Goal: Task Accomplishment & Management: Manage account settings

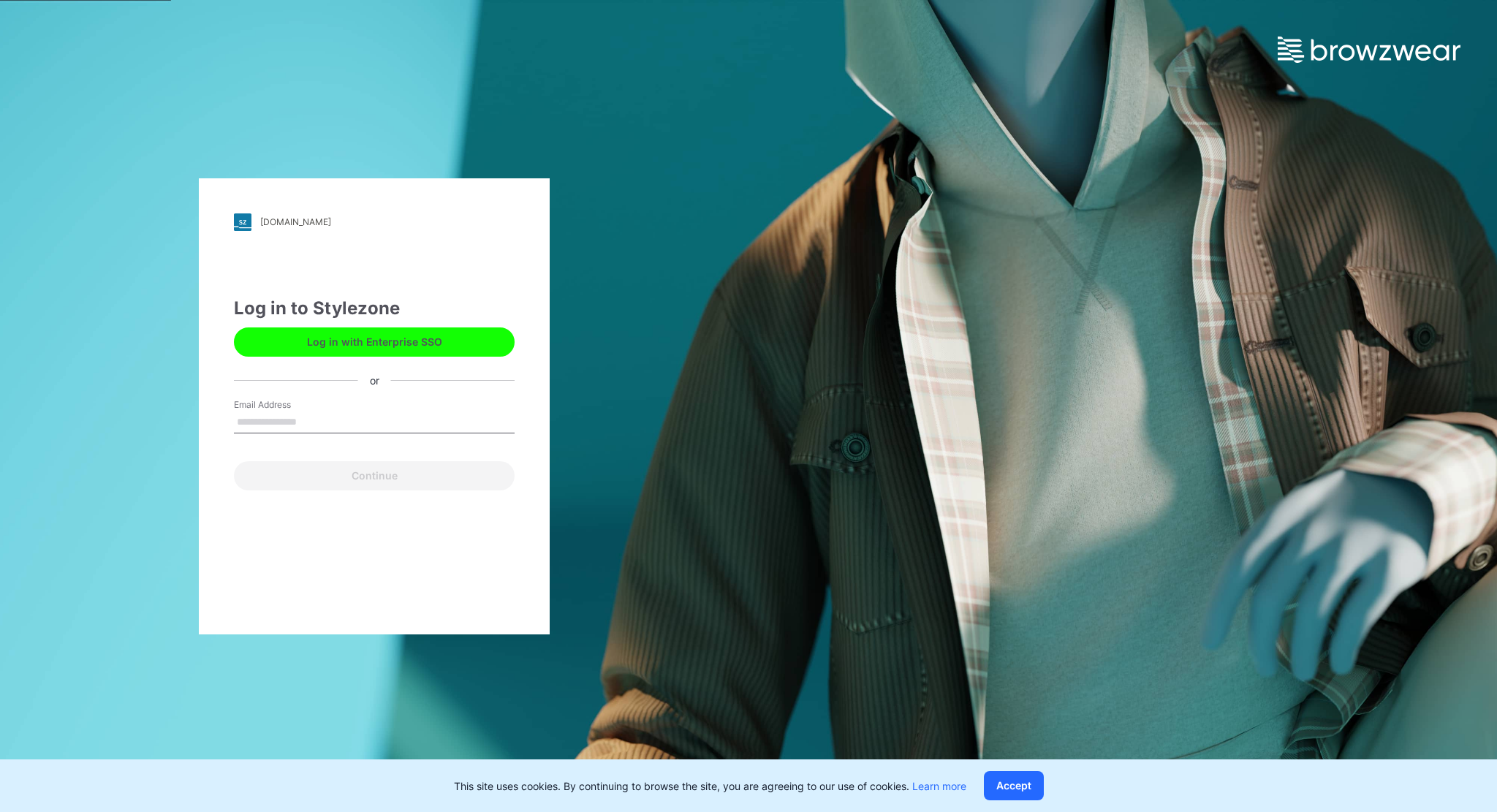
click at [253, 419] on input "Email Address" at bounding box center [374, 422] width 281 height 22
type input "**********"
click at [370, 473] on button "Continue" at bounding box center [374, 476] width 281 height 30
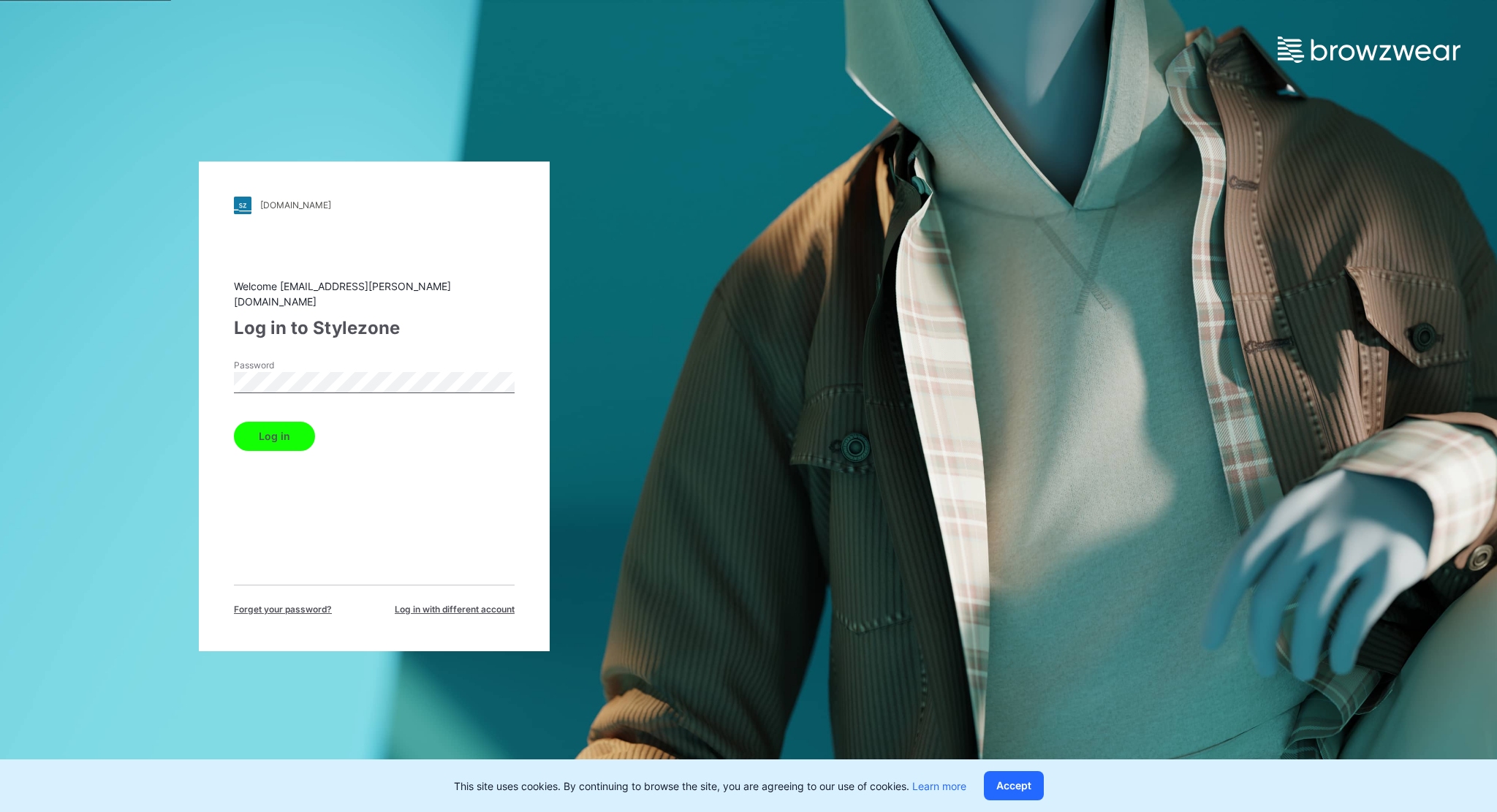
click at [234, 421] on button "Log in" at bounding box center [274, 436] width 81 height 30
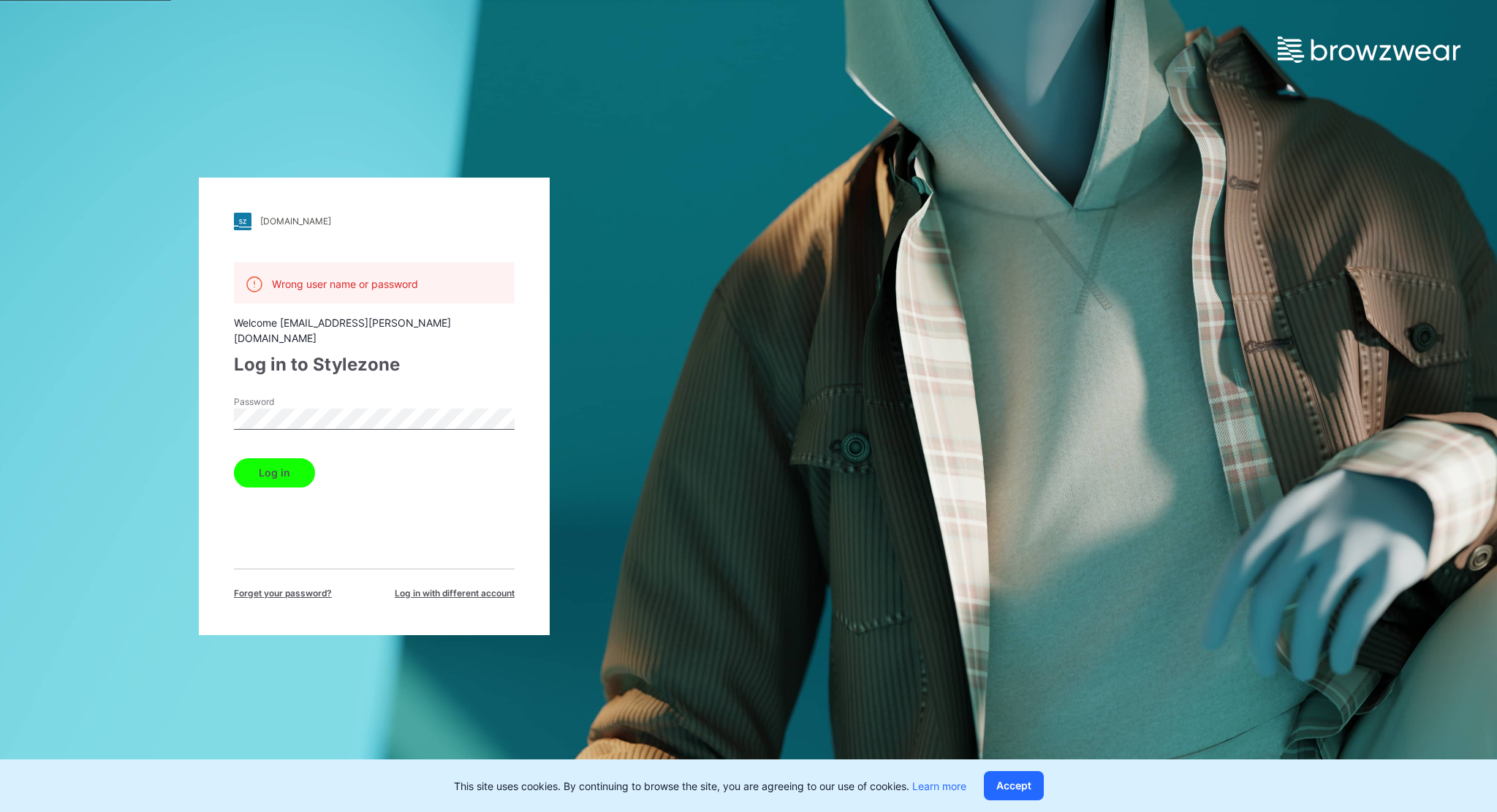
click at [276, 587] on span "Forget your password?" at bounding box center [282, 593] width 98 height 13
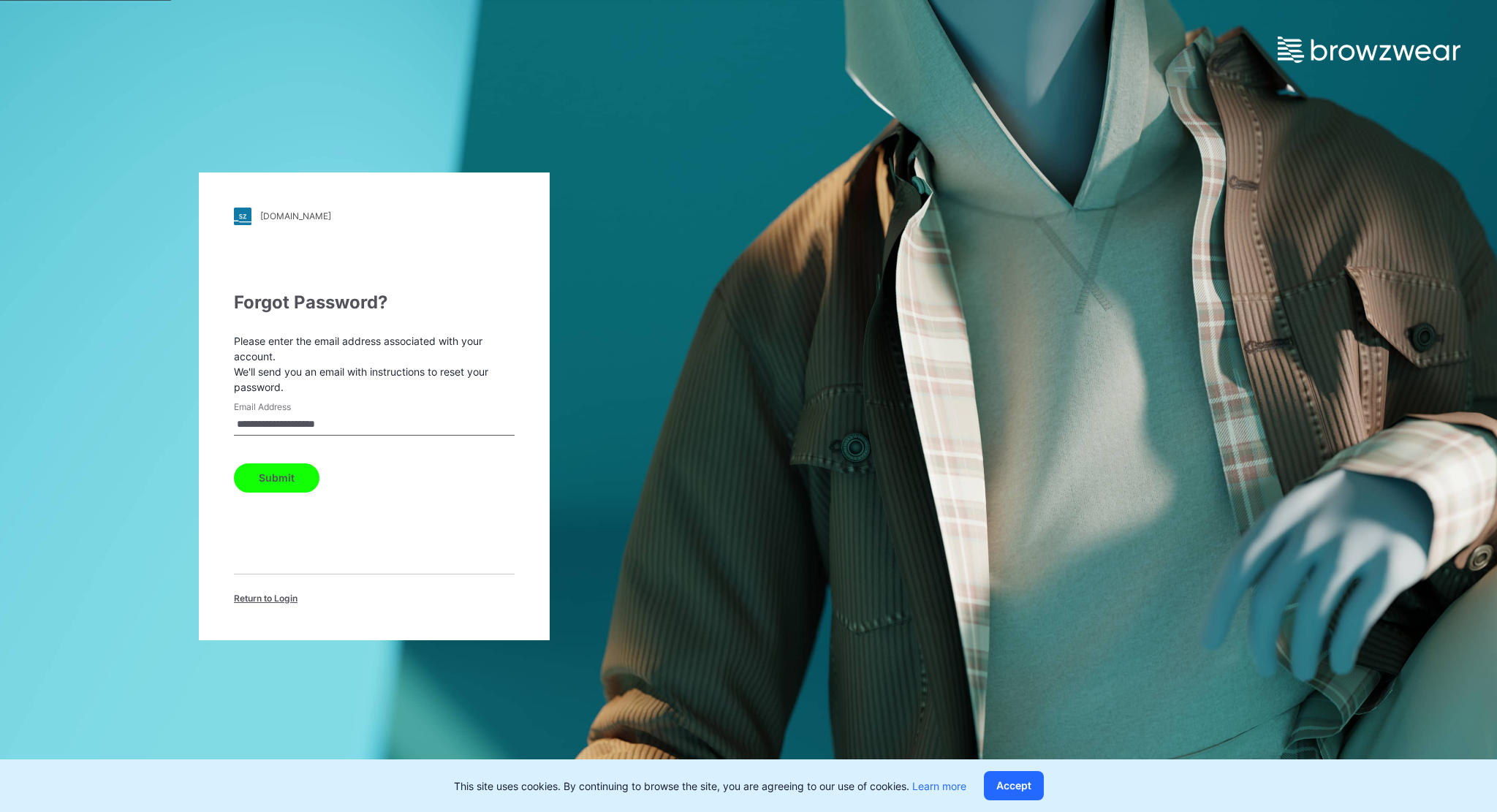
click at [267, 482] on button "Submit" at bounding box center [276, 478] width 86 height 30
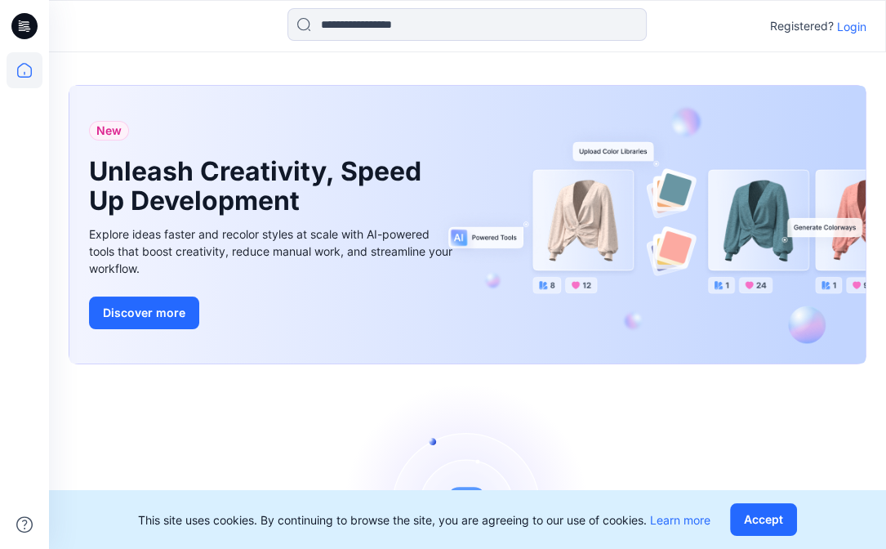
click at [855, 27] on p "Login" at bounding box center [851, 26] width 29 height 17
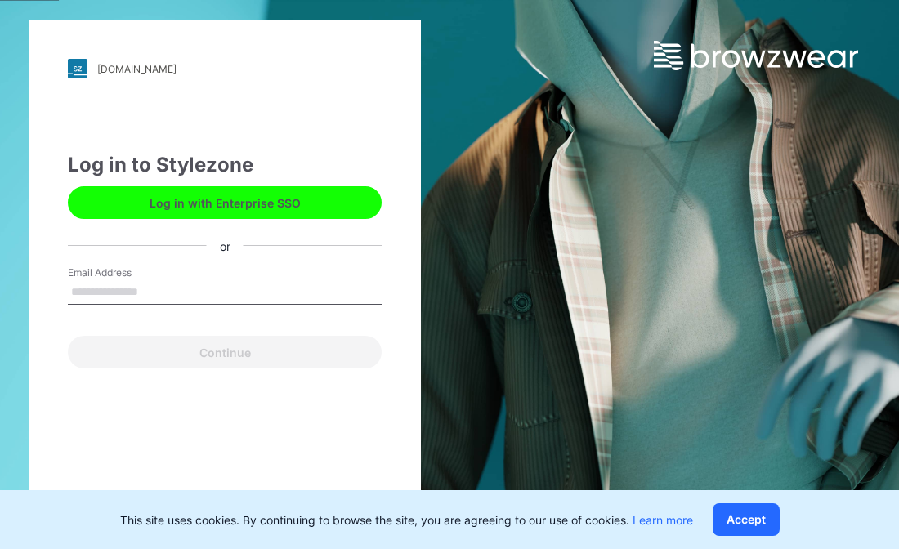
click at [133, 294] on input "Email Address" at bounding box center [225, 292] width 314 height 25
type input "**********"
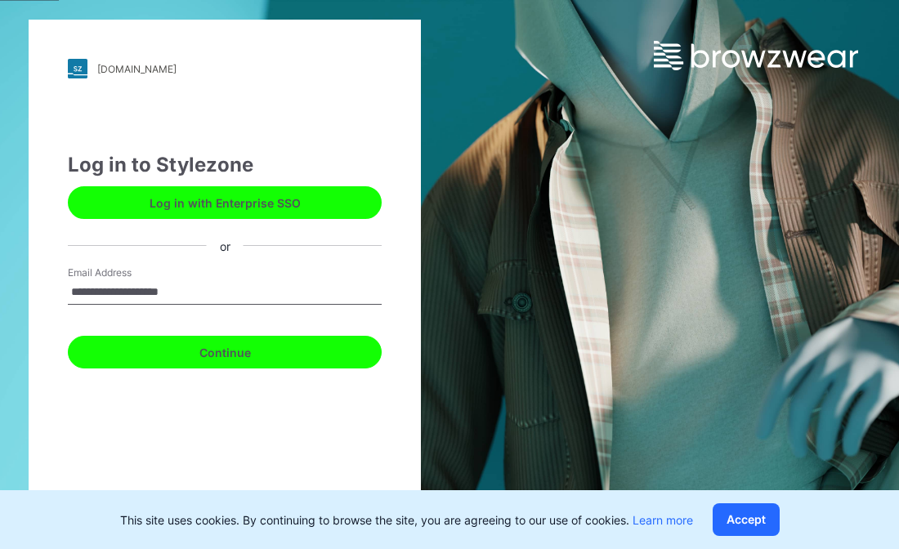
click at [239, 359] on button "Continue" at bounding box center [225, 352] width 314 height 33
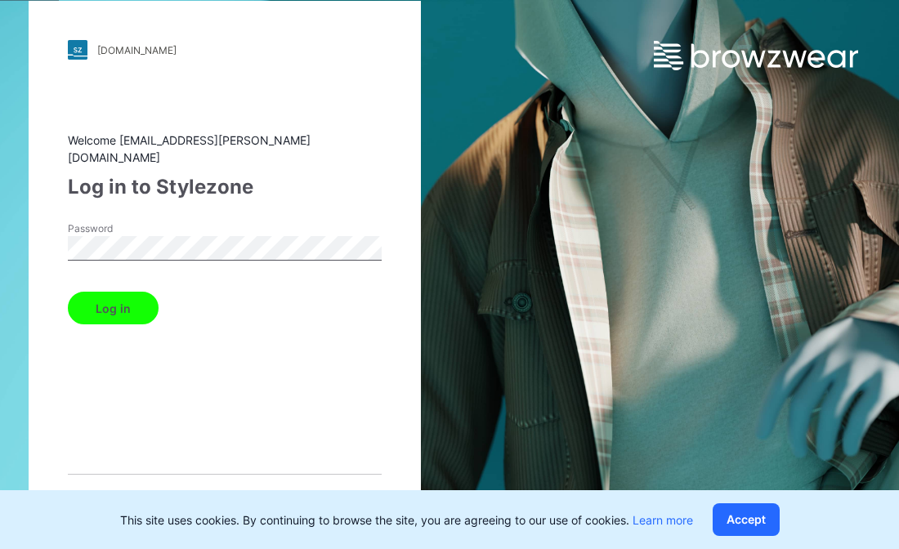
click at [68, 292] on button "Log in" at bounding box center [113, 308] width 91 height 33
